Goal: Transaction & Acquisition: Book appointment/travel/reservation

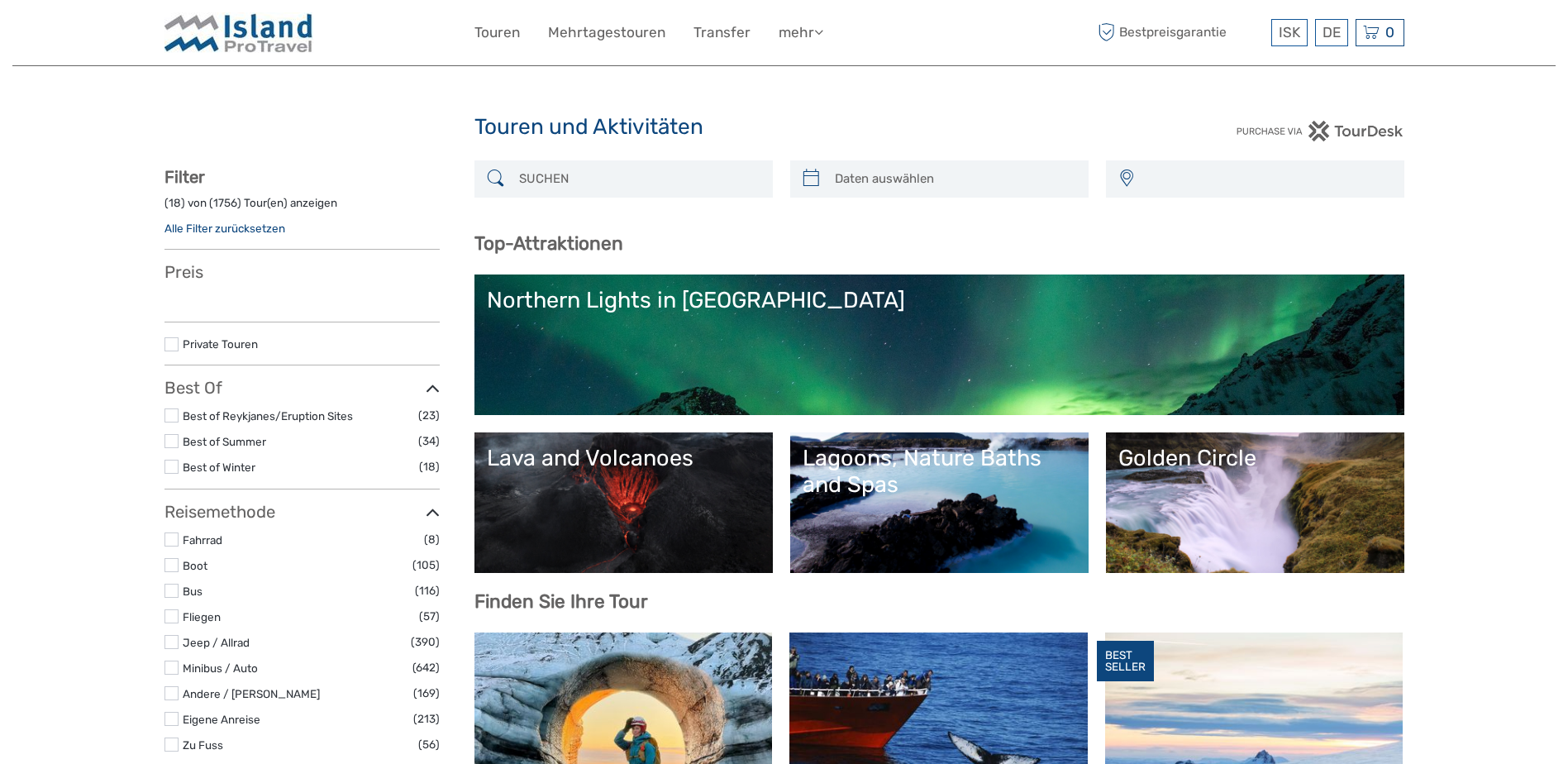
select select
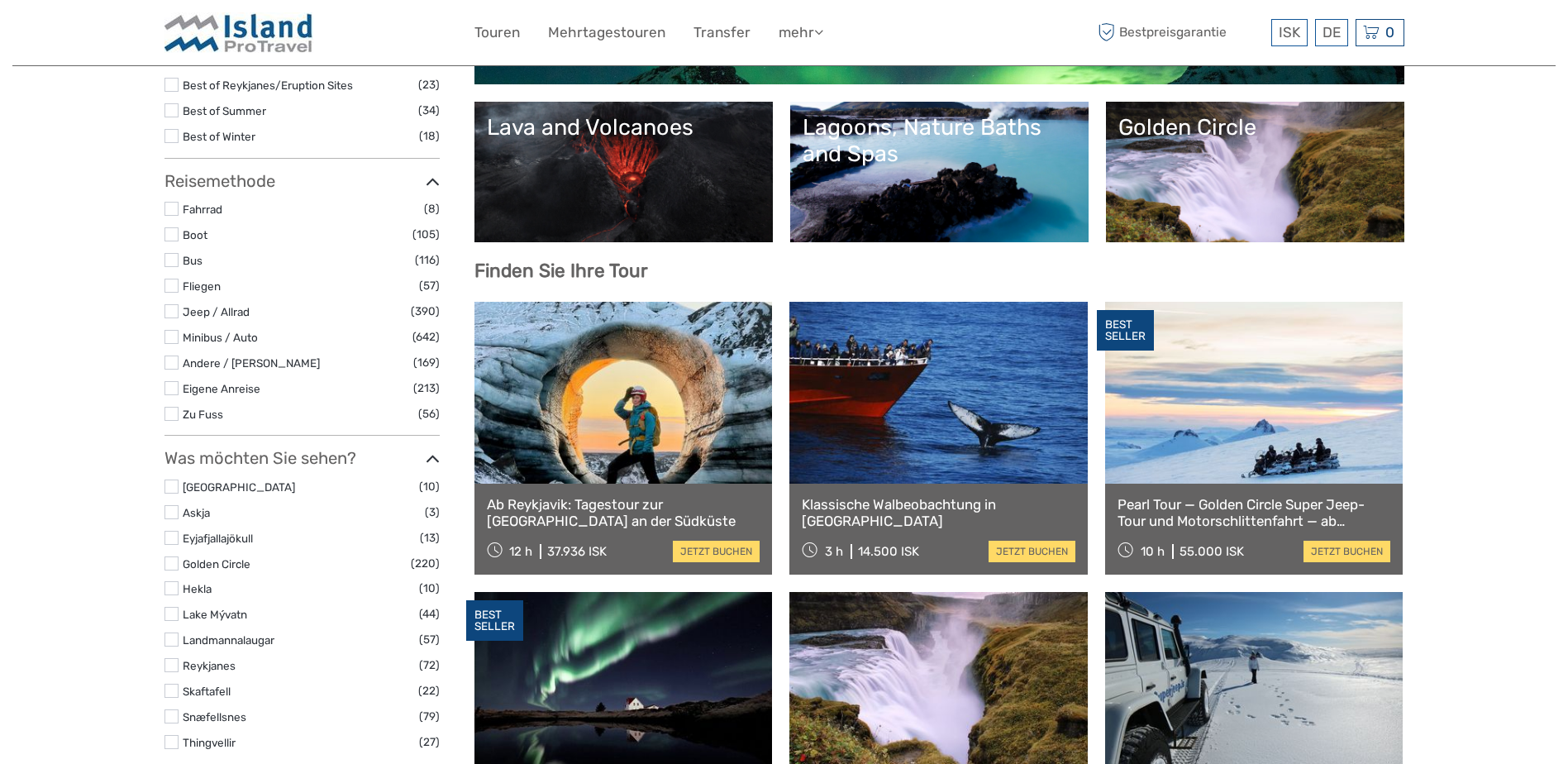
scroll to position [357, 0]
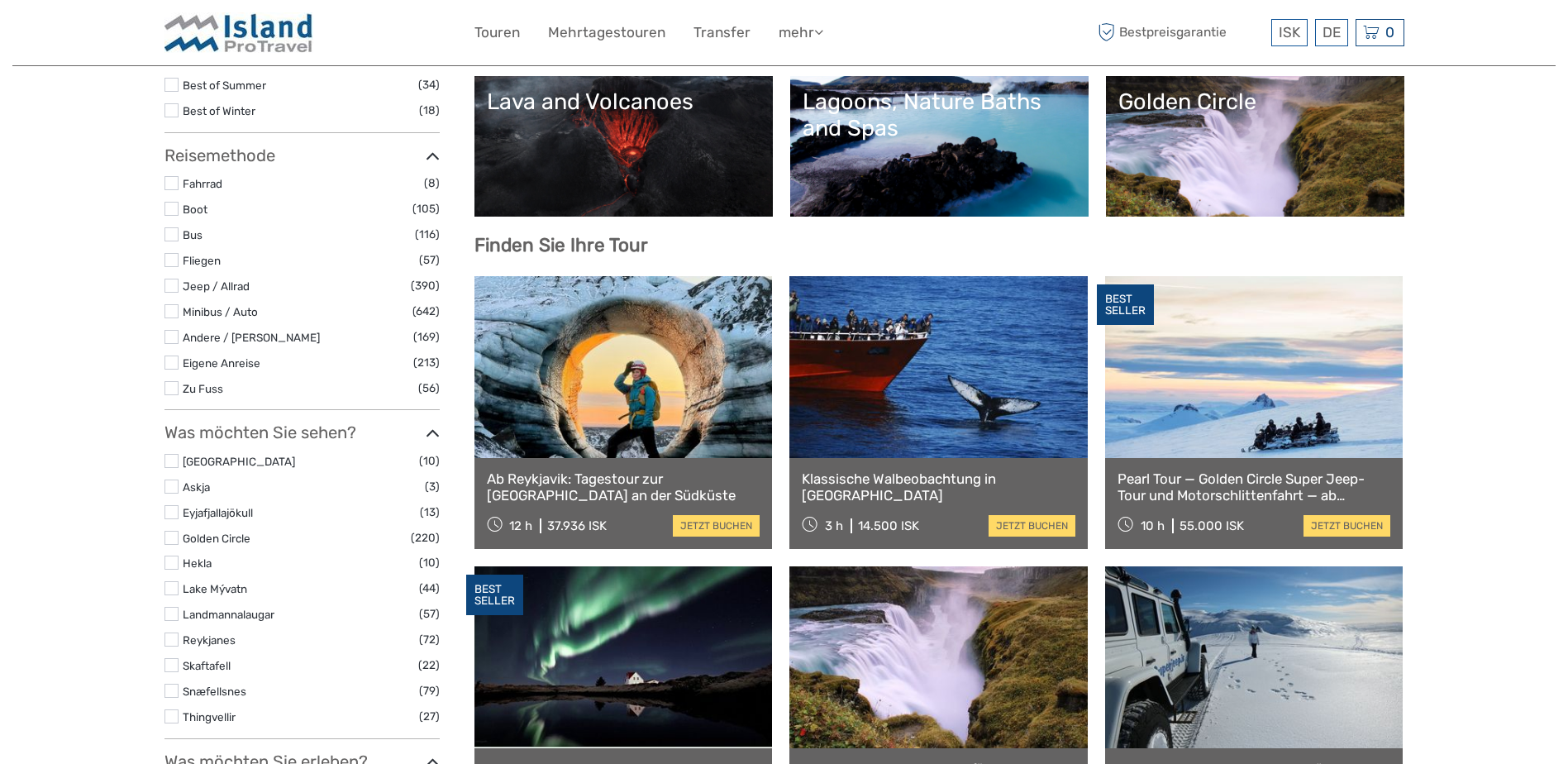
select select
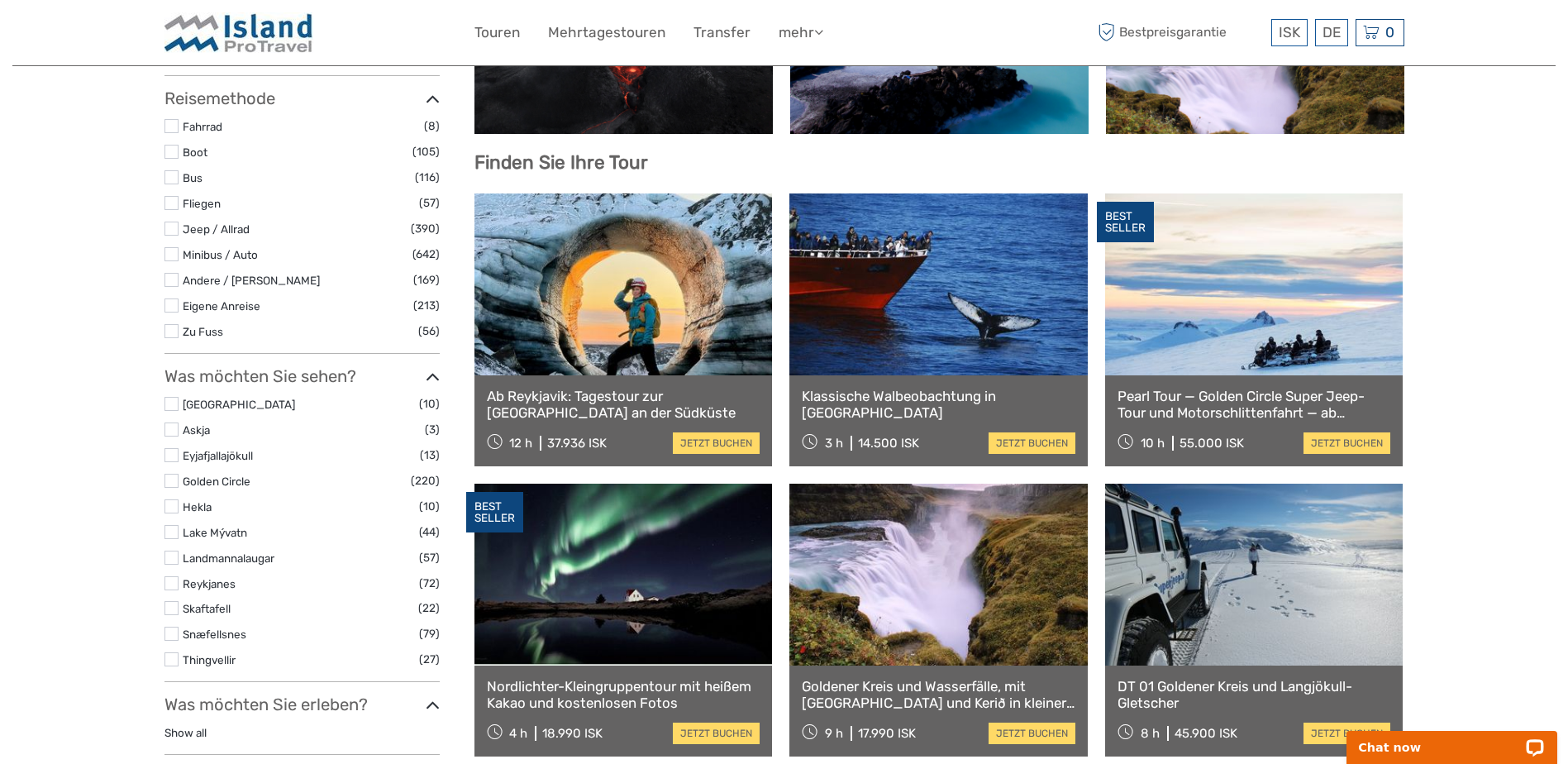
scroll to position [274, 0]
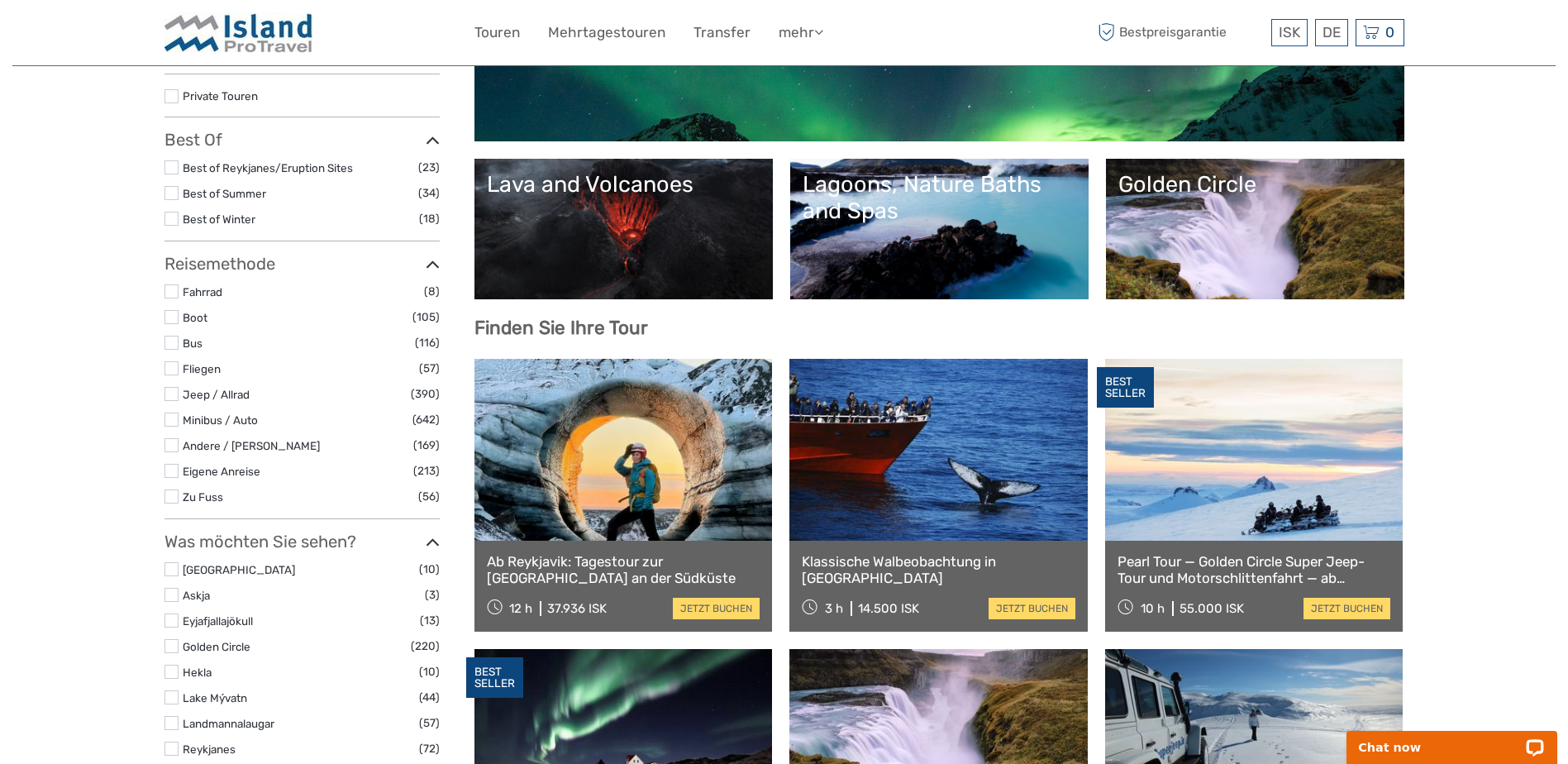
click at [176, 220] on label at bounding box center [171, 219] width 14 height 14
click at [0, 0] on input "checkbox" at bounding box center [0, 0] width 0 height 0
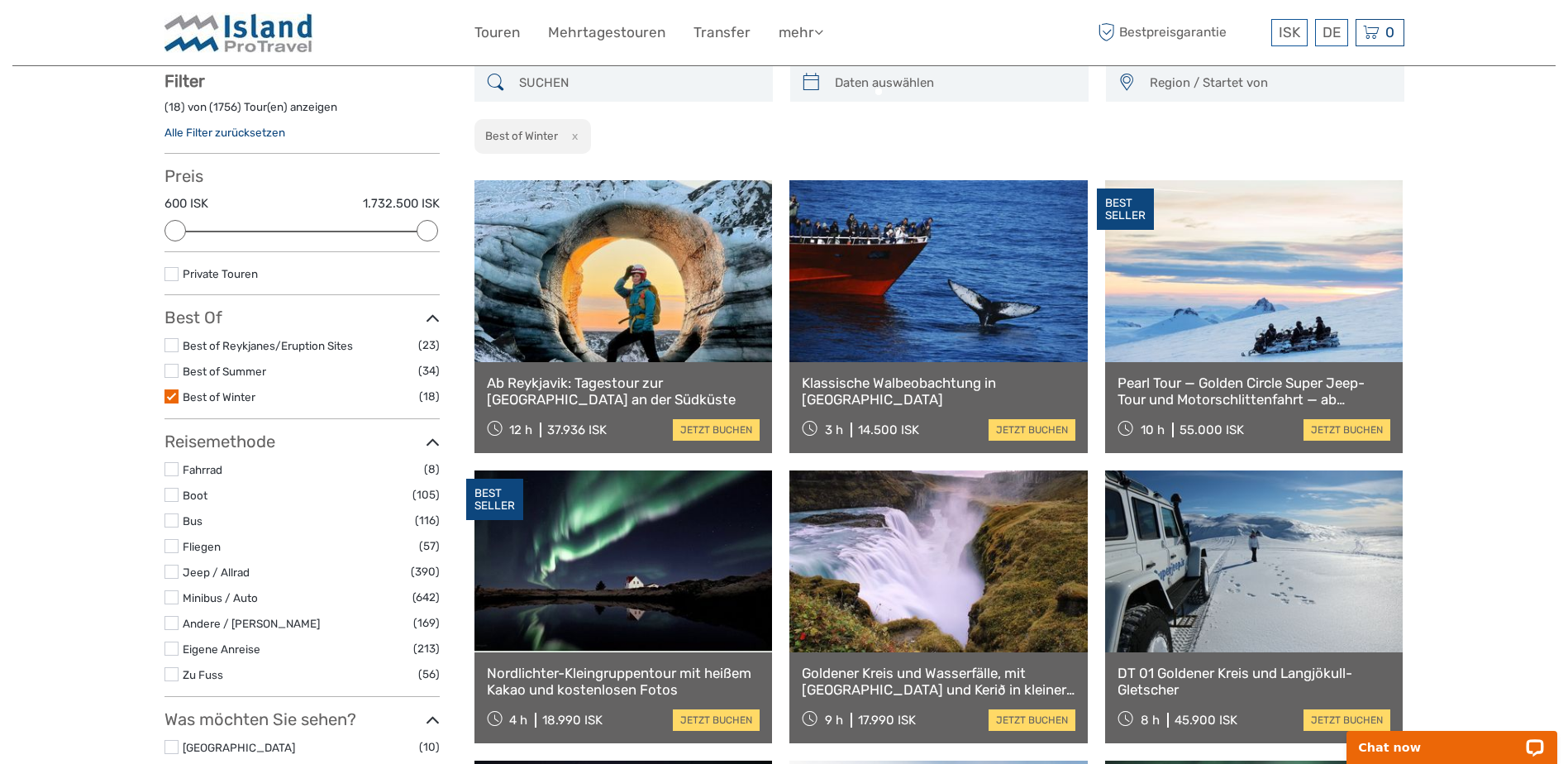
scroll to position [94, 0]
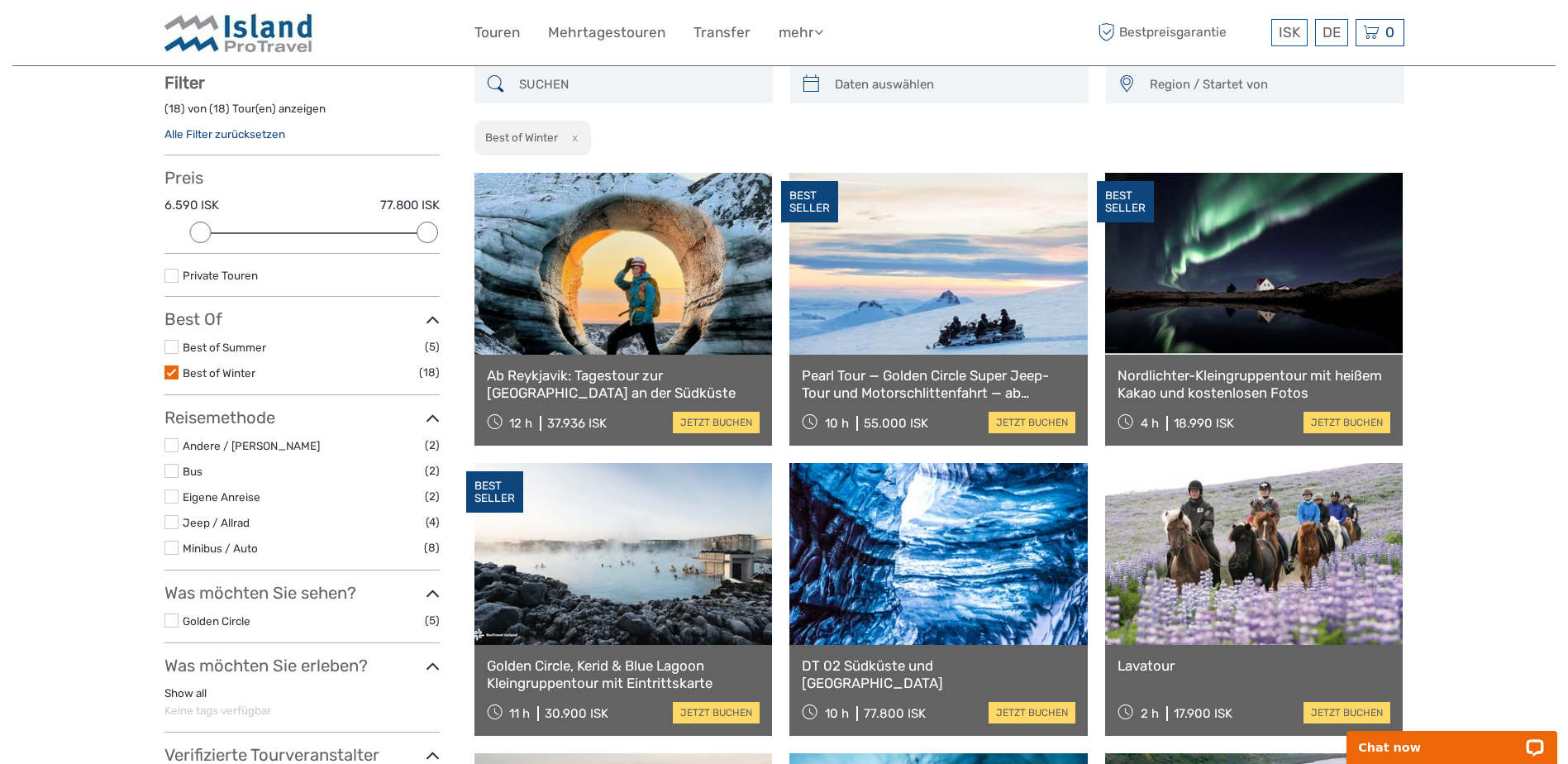
scroll to position [425, 0]
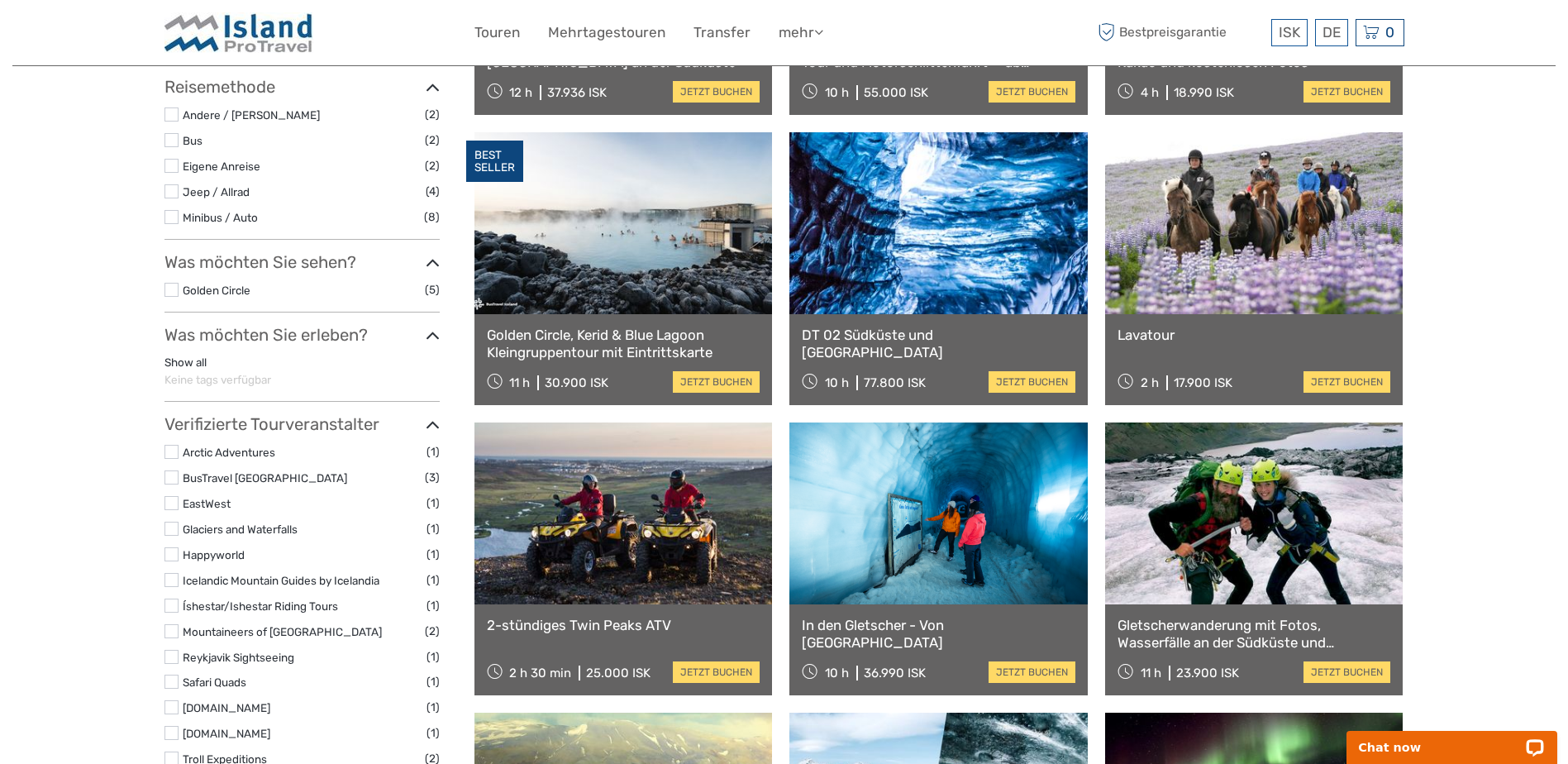
click at [1222, 306] on link at bounding box center [1254, 223] width 298 height 182
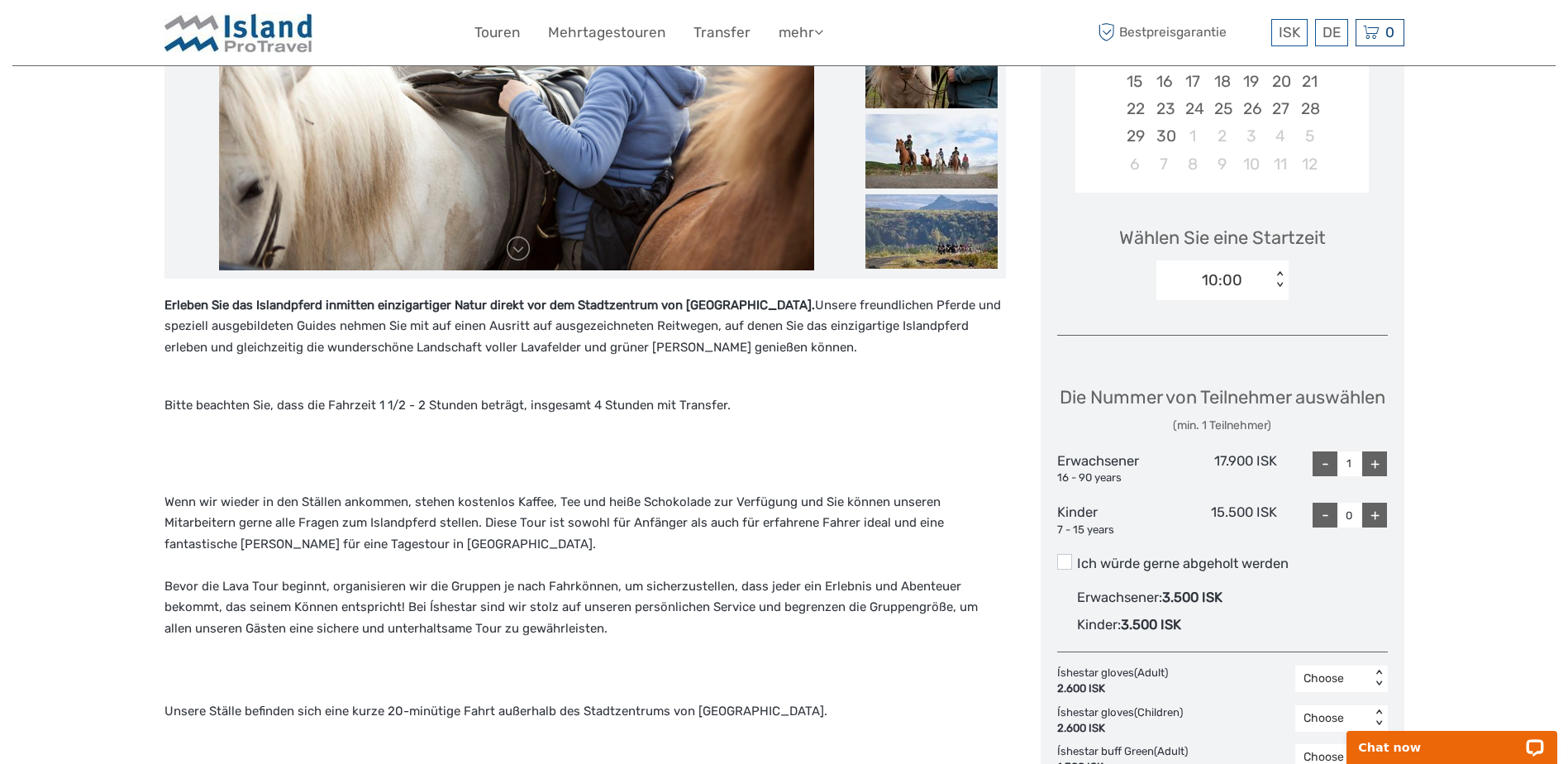
scroll to position [248, 0]
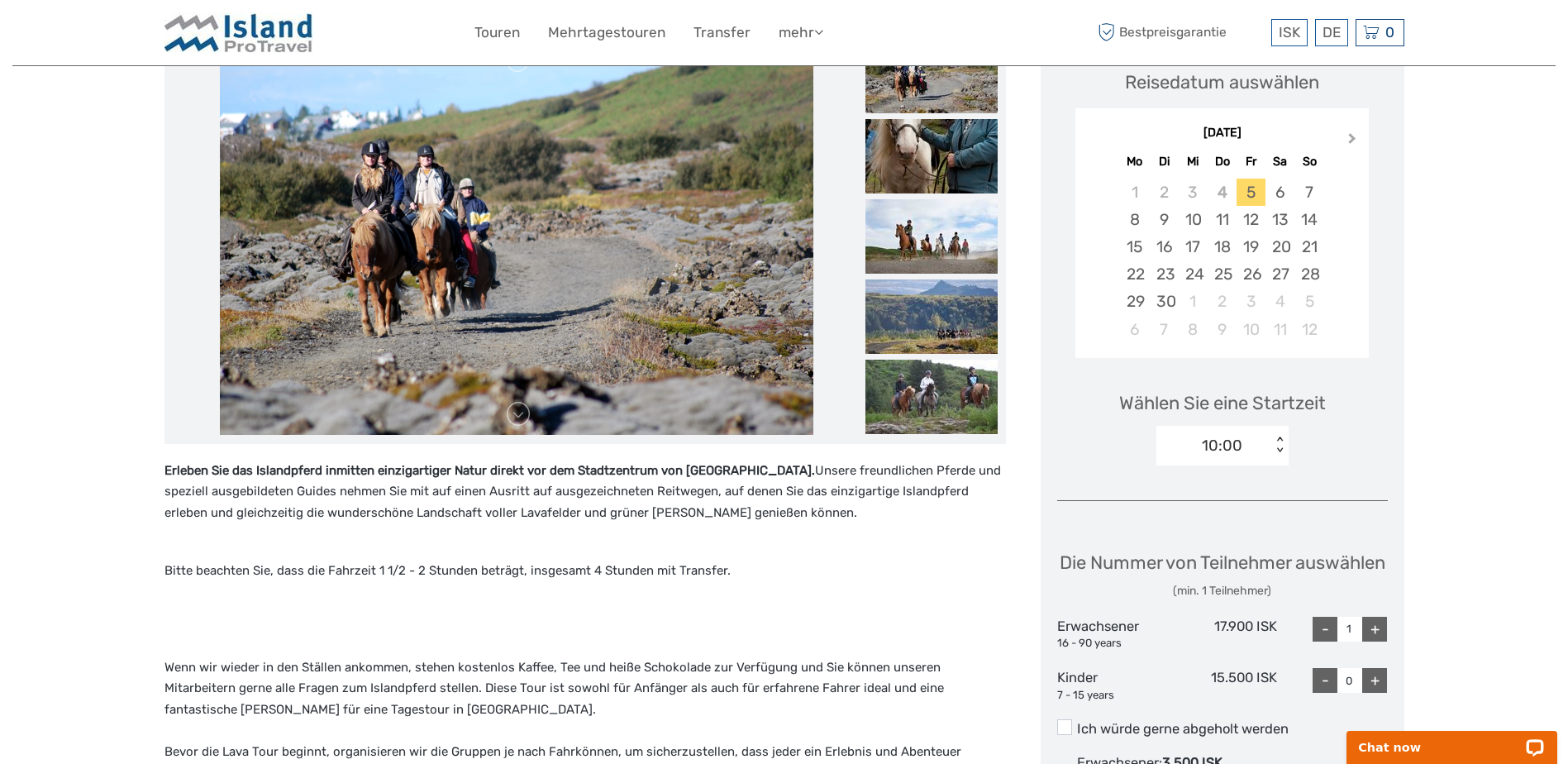
click at [1352, 137] on span "Next Month" at bounding box center [1352, 141] width 0 height 24
click at [1352, 140] on span "Next Month" at bounding box center [1352, 141] width 0 height 24
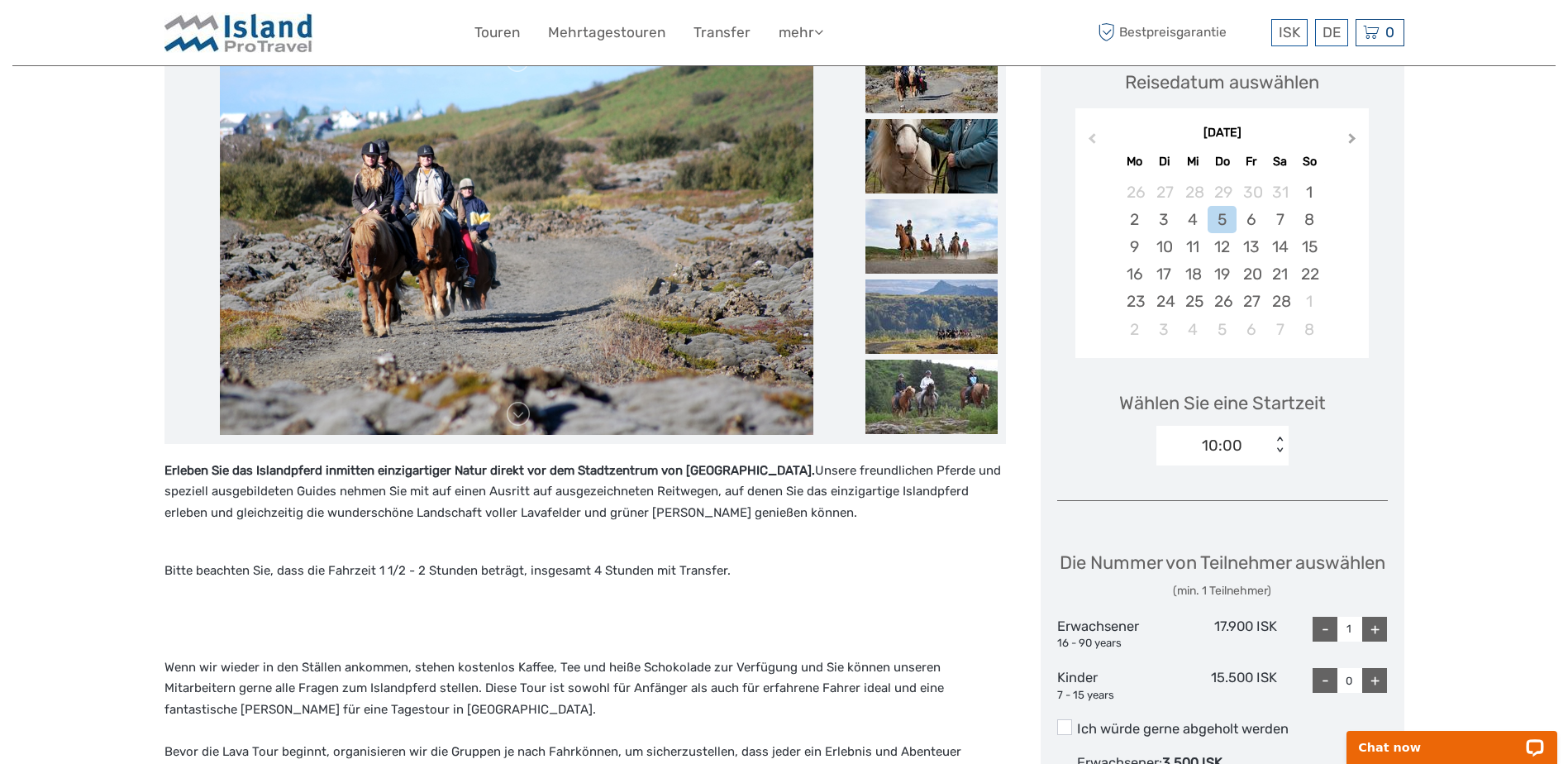
click at [1352, 141] on span "Next Month" at bounding box center [1352, 141] width 0 height 24
click at [1219, 221] on div "5" at bounding box center [1221, 219] width 29 height 27
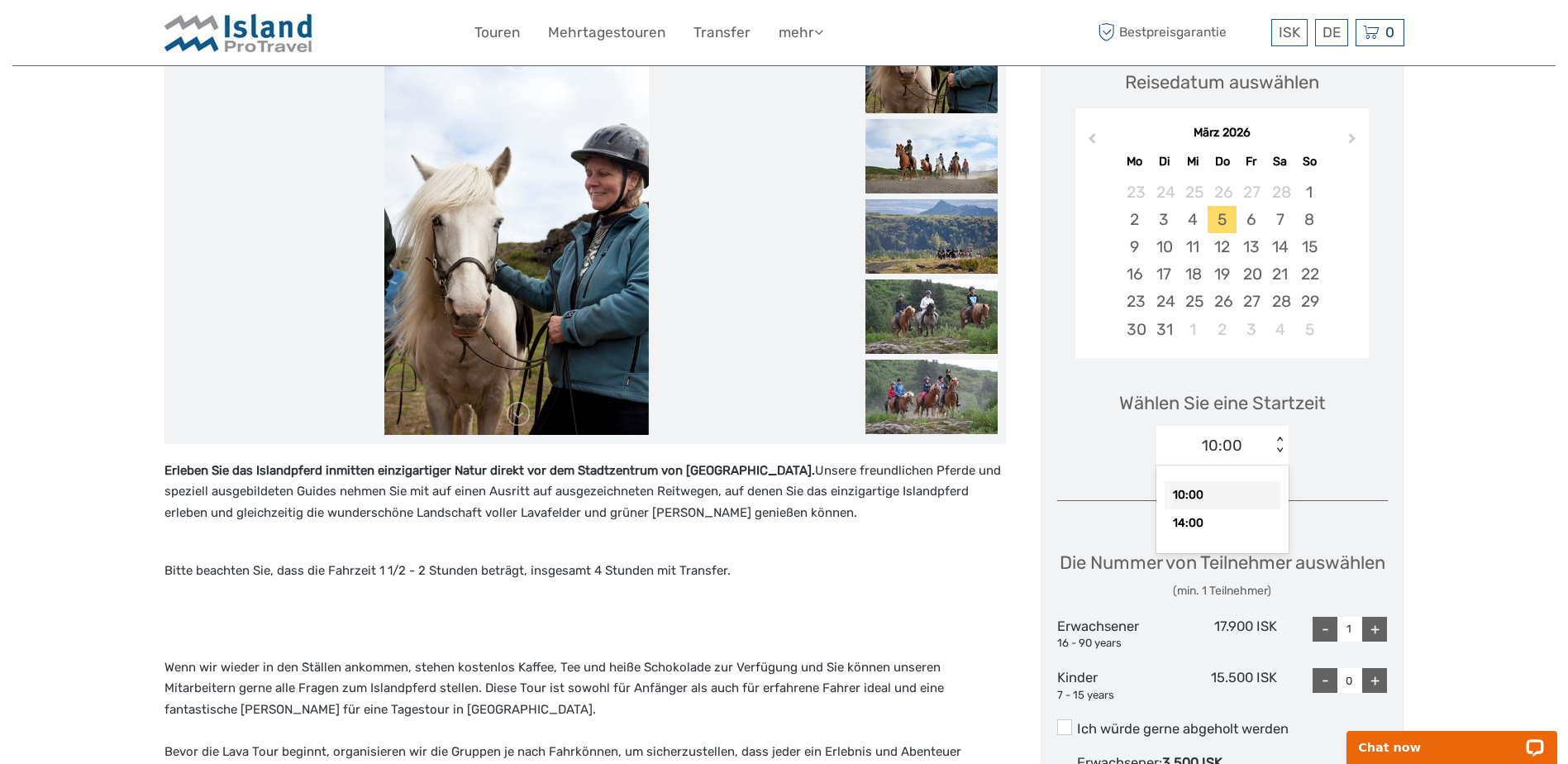
click at [1234, 443] on div "10:00" at bounding box center [1222, 445] width 40 height 21
click at [901, 551] on div "Erleben Sie das Islandpferd inmitten einzigartiger Natur direkt vor dem Stadtze…" at bounding box center [585, 710] width 841 height 501
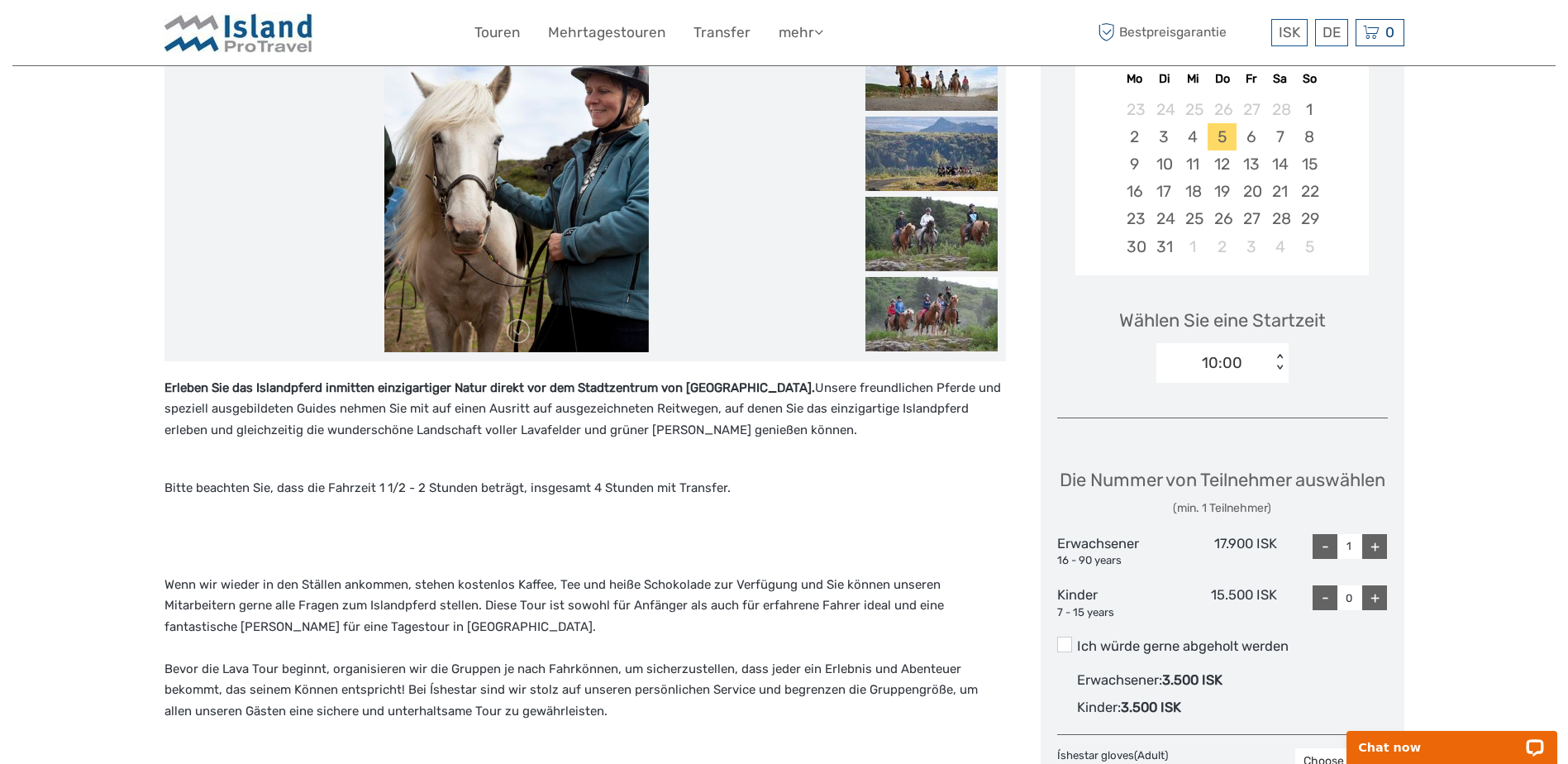
scroll to position [414, 0]
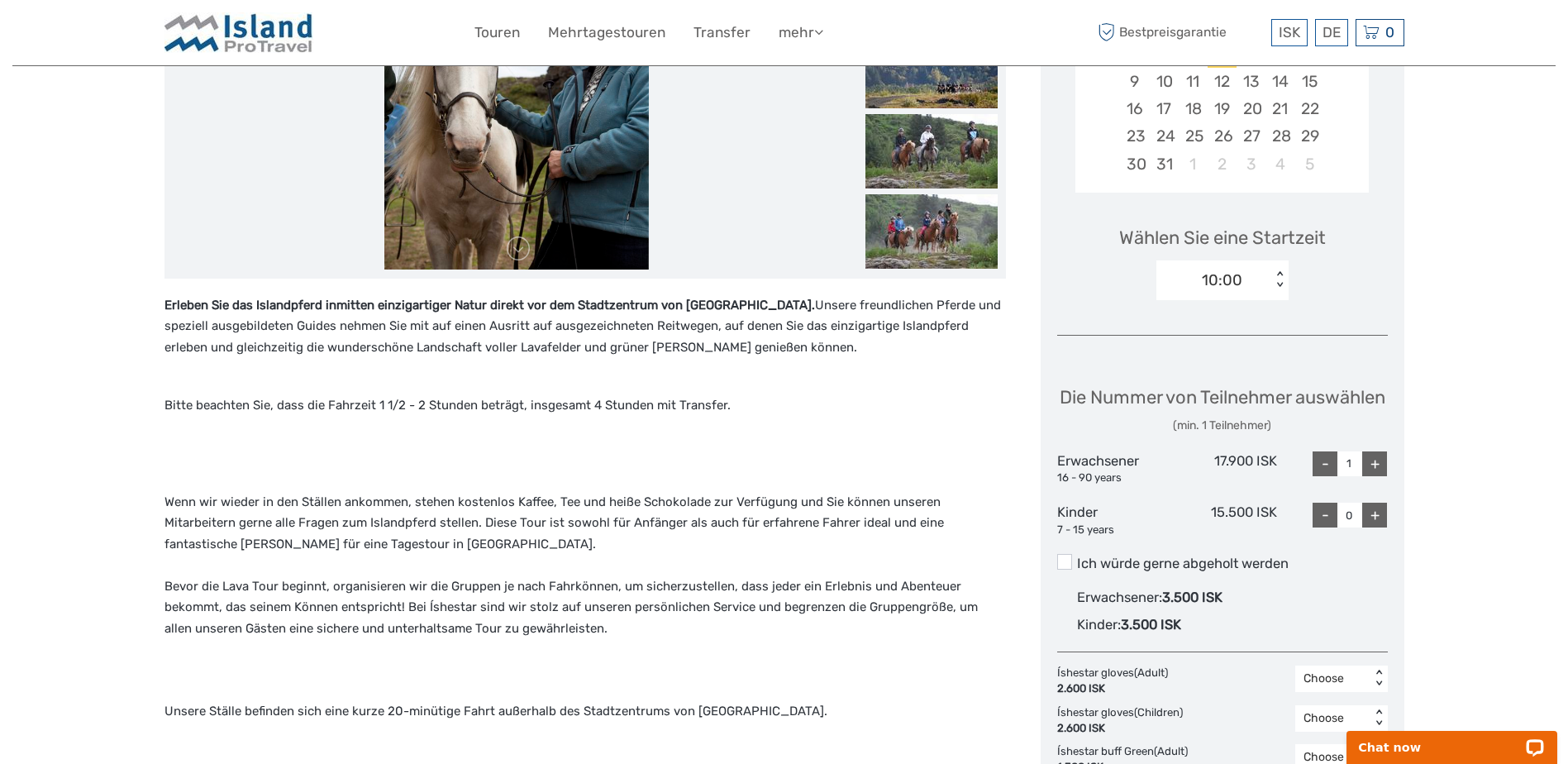
click at [169, 307] on strong "Erleben Sie das Islandpferd inmitten einzigartiger Natur direkt vor dem Stadtze…" at bounding box center [489, 305] width 651 height 15
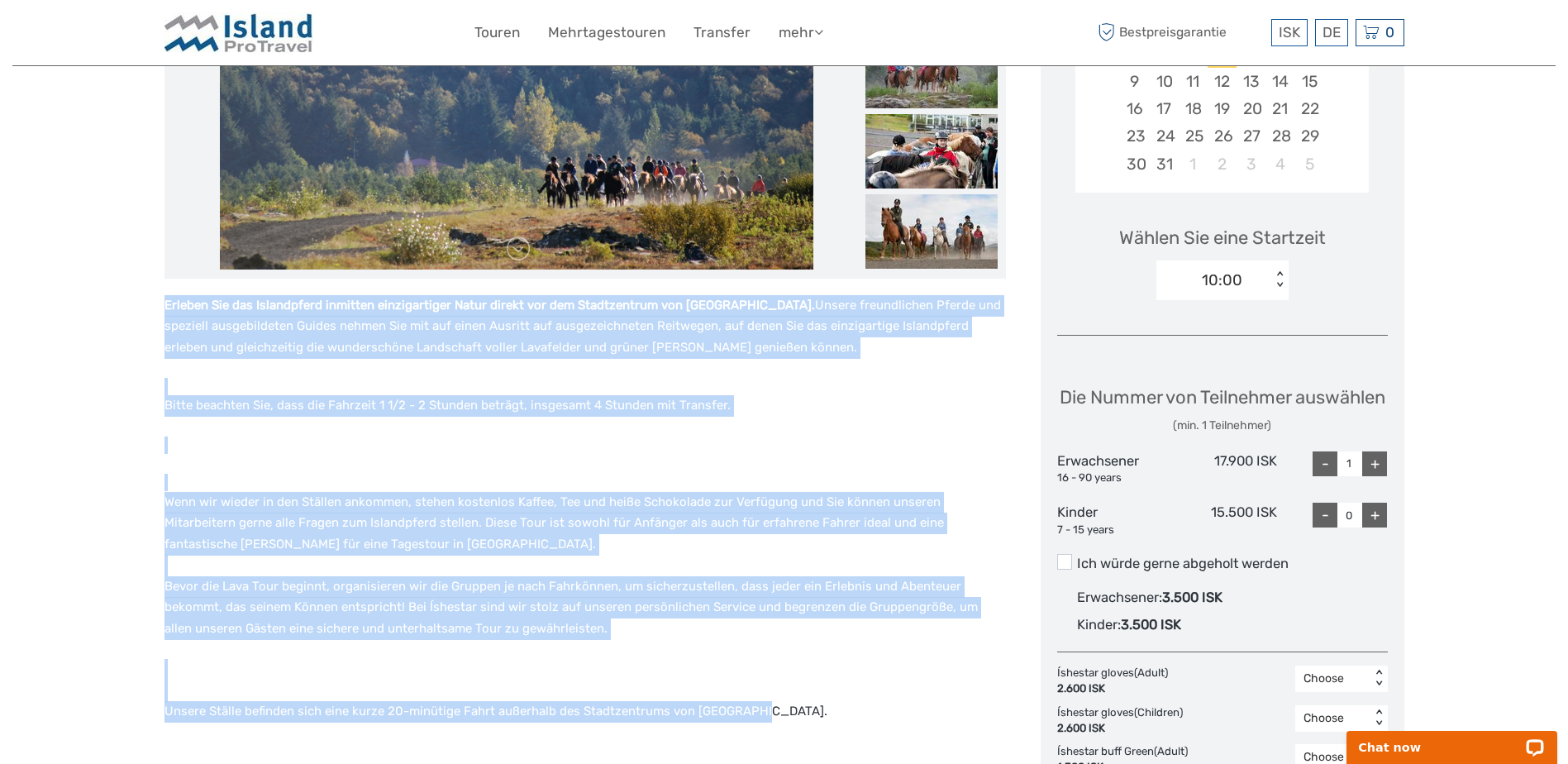
drag, startPoint x: 165, startPoint y: 305, endPoint x: 794, endPoint y: 708, distance: 747.0
click at [794, 708] on div "Erleben Sie das Islandpferd inmitten einzigartiger Natur direkt vor dem Stadtze…" at bounding box center [585, 545] width 841 height 501
copy div "Loremip Dol sit Ametconsect adipisci elitseddoeius Tempo incidi utl etd Magnaal…"
